Goal: Transaction & Acquisition: Book appointment/travel/reservation

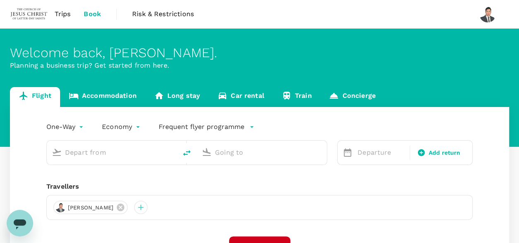
type input "roundtrip"
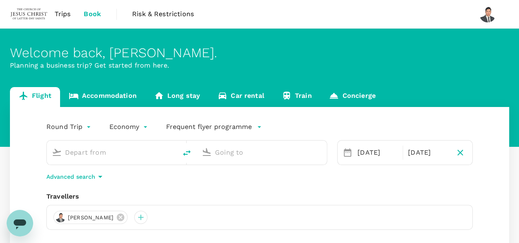
type input "Kuching Intl (KCH)"
type input "Kota Kinabalu Intl (BKI)"
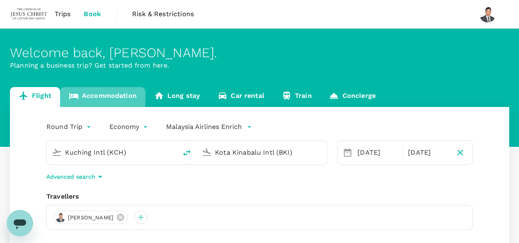
click at [117, 99] on link "Accommodation" at bounding box center [102, 97] width 85 height 20
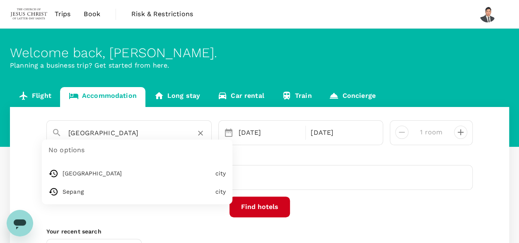
click at [135, 128] on input "[GEOGRAPHIC_DATA]" at bounding box center [125, 132] width 115 height 13
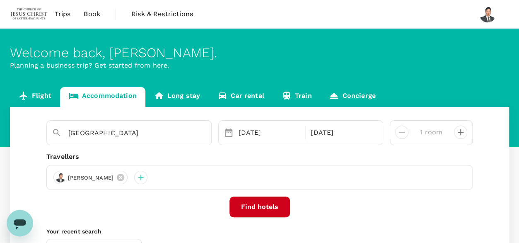
click at [162, 142] on div "[GEOGRAPHIC_DATA]" at bounding box center [128, 132] width 165 height 25
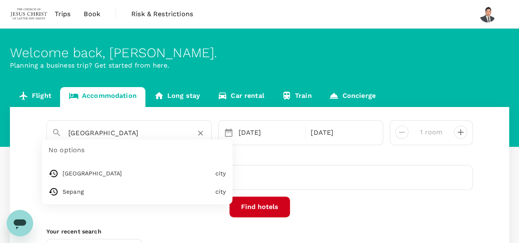
click at [173, 138] on input "[GEOGRAPHIC_DATA]" at bounding box center [125, 132] width 115 height 13
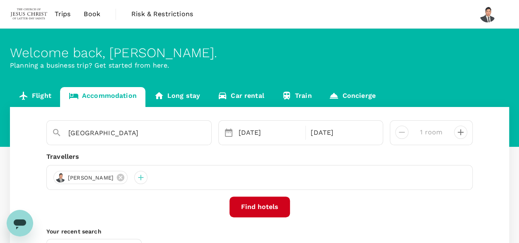
type input "Sepang"
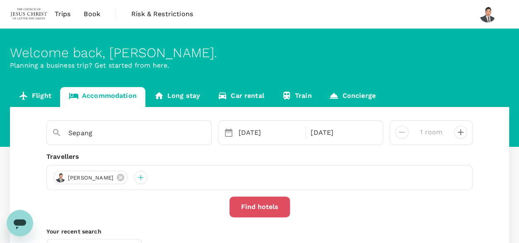
click at [250, 204] on button "Find hotels" at bounding box center [259, 206] width 60 height 21
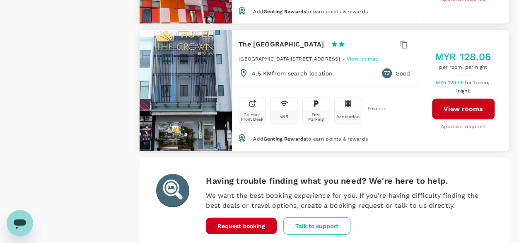
scroll to position [2499, 0]
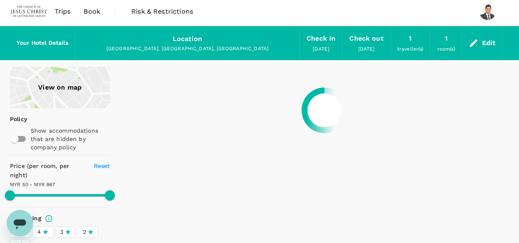
scroll to position [0, 0]
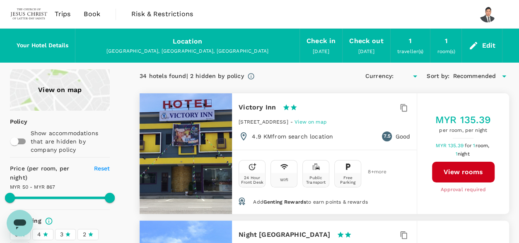
type input "867.14"
type input "MYR"
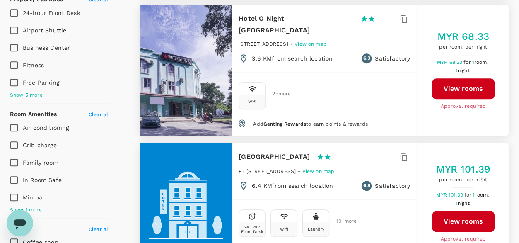
scroll to position [297, 0]
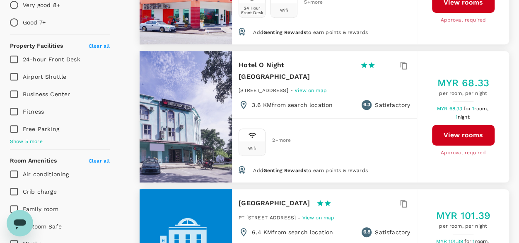
click at [242, 215] on span "PT [STREET_ADDRESS]" at bounding box center [267, 218] width 57 height 6
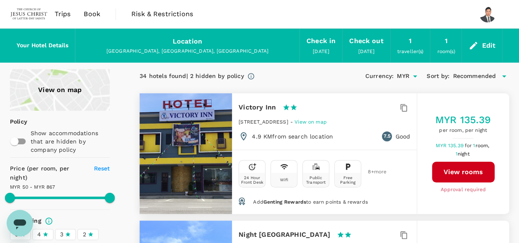
click at [195, 50] on div "[GEOGRAPHIC_DATA], [GEOGRAPHIC_DATA], [GEOGRAPHIC_DATA]" at bounding box center [187, 51] width 211 height 8
click at [93, 19] on span "Book" at bounding box center [92, 14] width 17 height 10
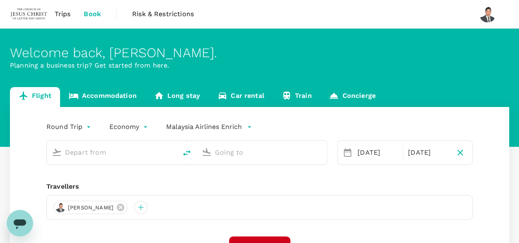
type input "Kuching Intl (KCH)"
type input "Kota Kinabalu Intl (BKI)"
type input "Kuching Intl (KCH)"
type input "Kota Kinabalu Intl (BKI)"
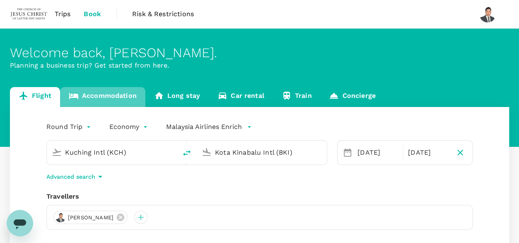
click at [104, 94] on link "Accommodation" at bounding box center [102, 97] width 85 height 20
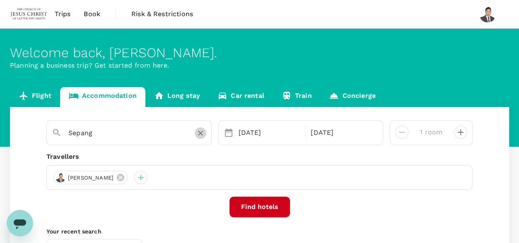
click at [199, 130] on icon "Clear" at bounding box center [200, 133] width 8 height 8
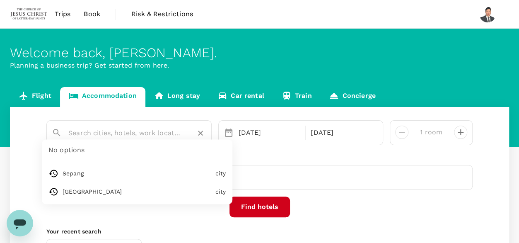
click at [156, 133] on input "text" at bounding box center [125, 132] width 115 height 13
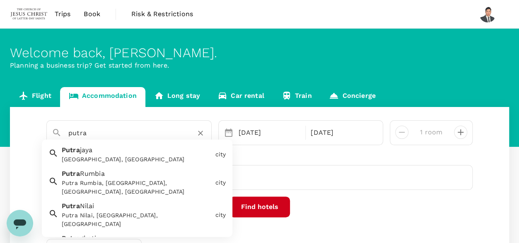
click at [159, 158] on div "[GEOGRAPHIC_DATA], [GEOGRAPHIC_DATA]" at bounding box center [137, 159] width 150 height 9
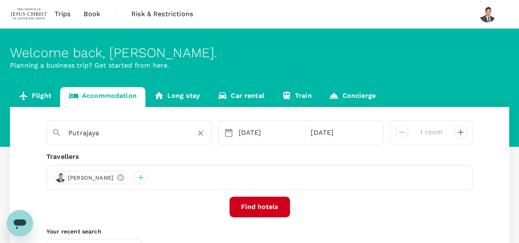
type input "Putrajaya"
click at [282, 207] on button "Find hotels" at bounding box center [259, 206] width 60 height 21
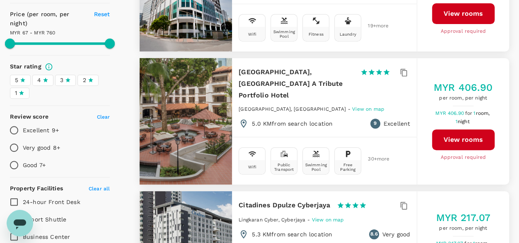
scroll to position [157, 0]
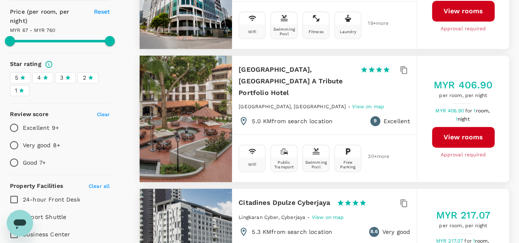
click at [217, 97] on div at bounding box center [186, 118] width 92 height 126
click at [207, 133] on div at bounding box center [186, 118] width 92 height 126
click at [205, 106] on div at bounding box center [186, 118] width 92 height 126
type input "758.98"
